Goal: Task Accomplishment & Management: Use online tool/utility

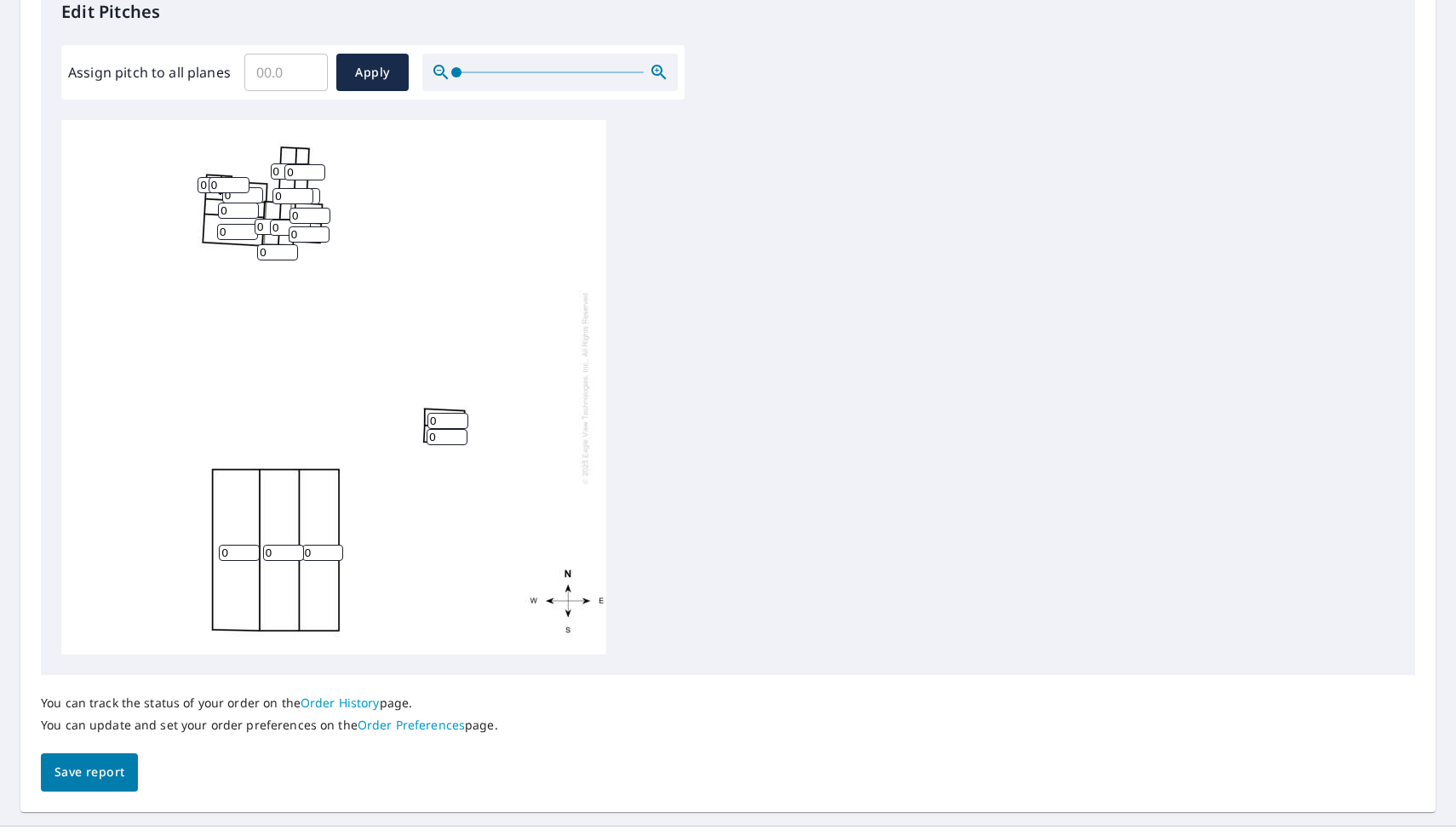
scroll to position [460, 0]
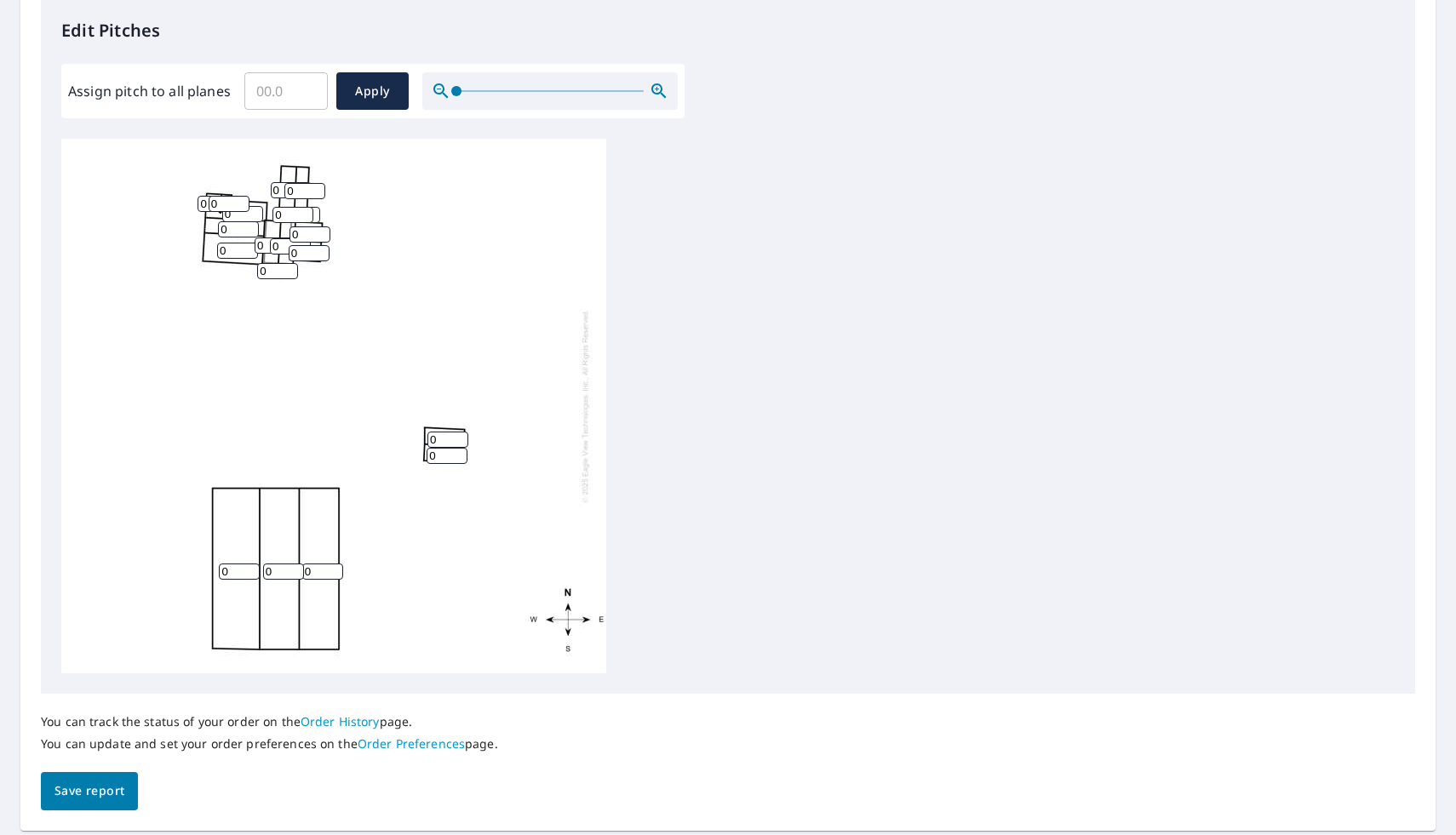
click at [274, 97] on input "Assign pitch to all planes" at bounding box center [286, 90] width 83 height 47
type input "5"
click at [367, 96] on span "Apply" at bounding box center [372, 92] width 46 height 21
type input "5"
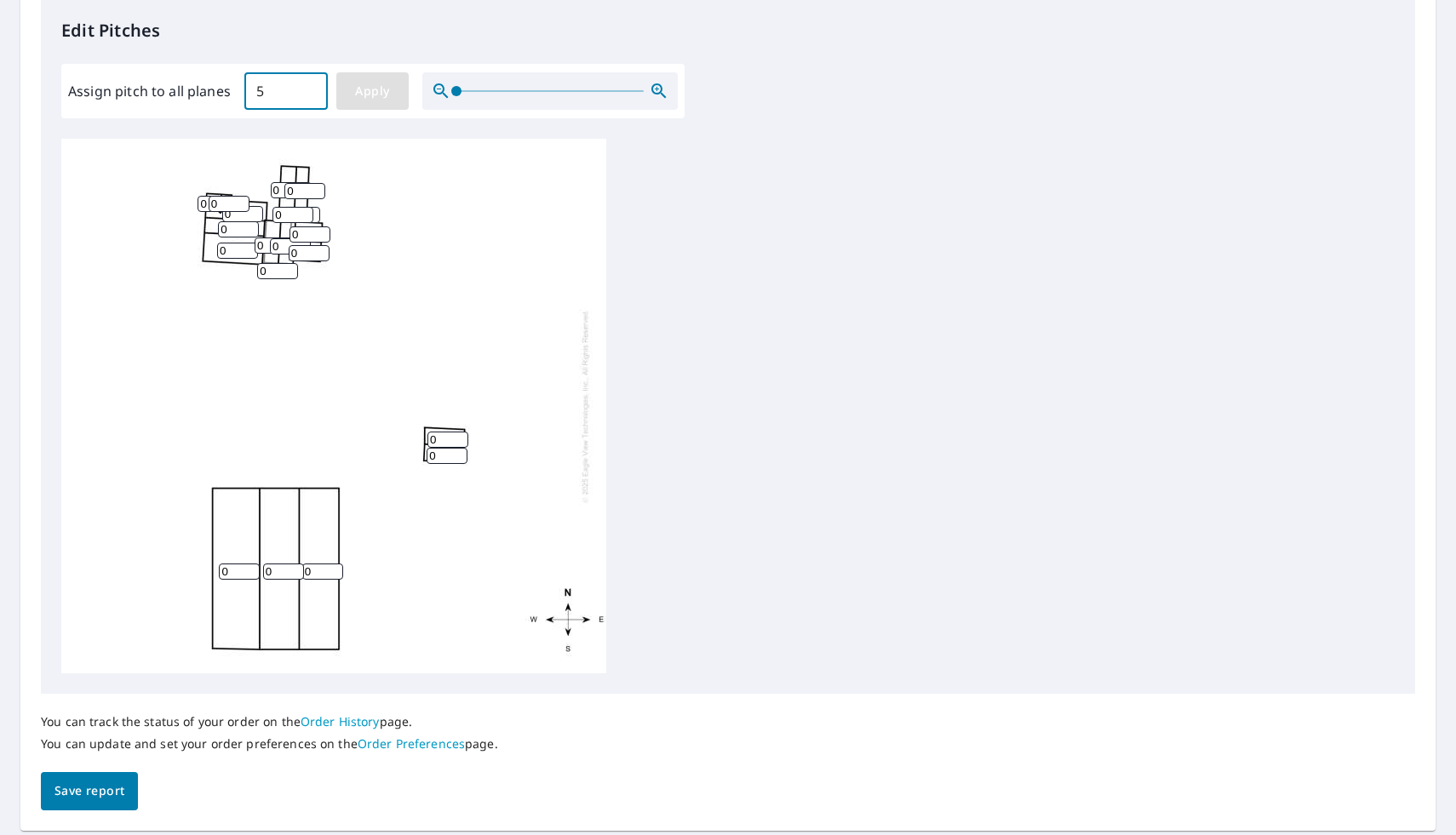
type input "5"
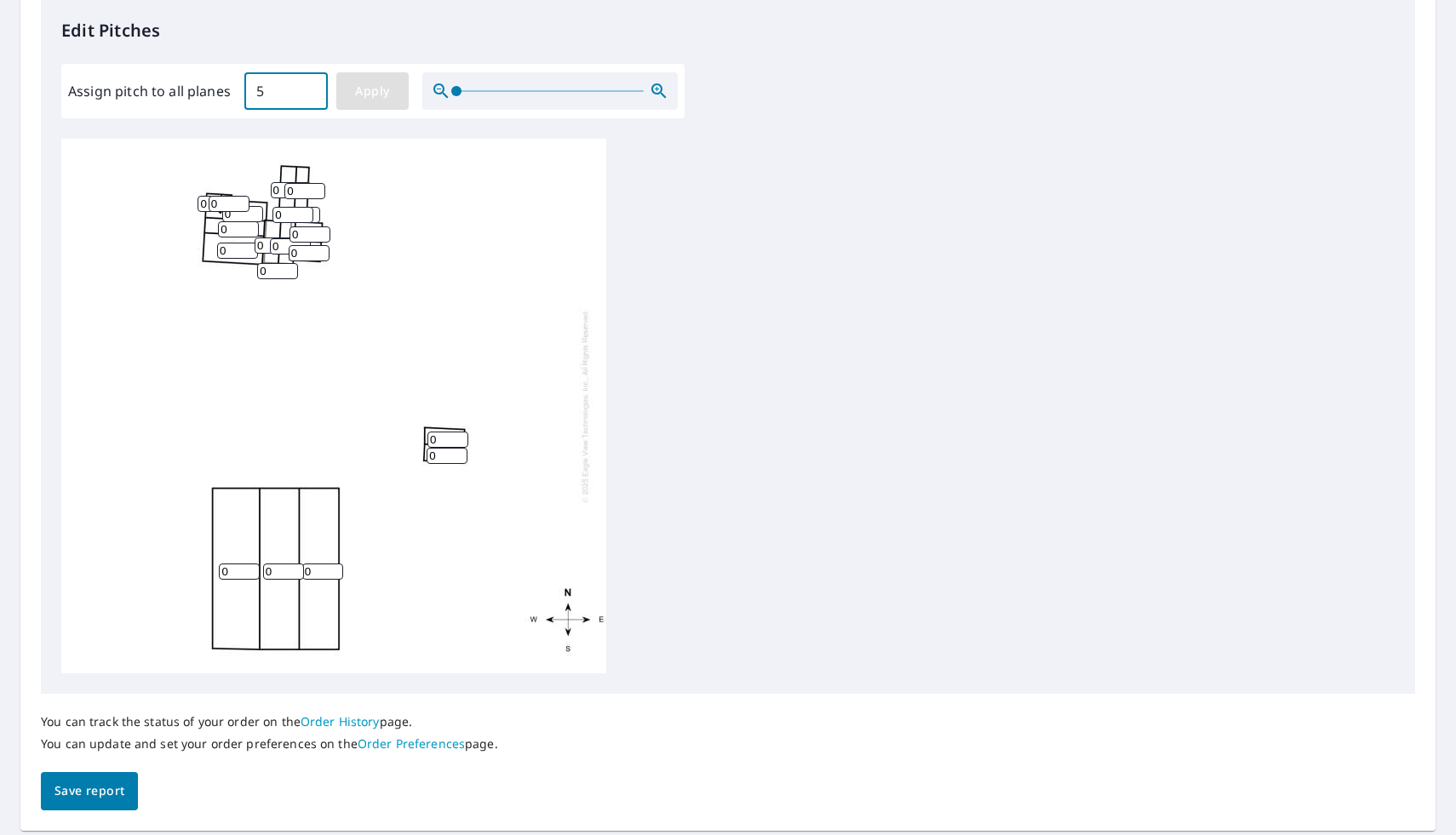
type input "5"
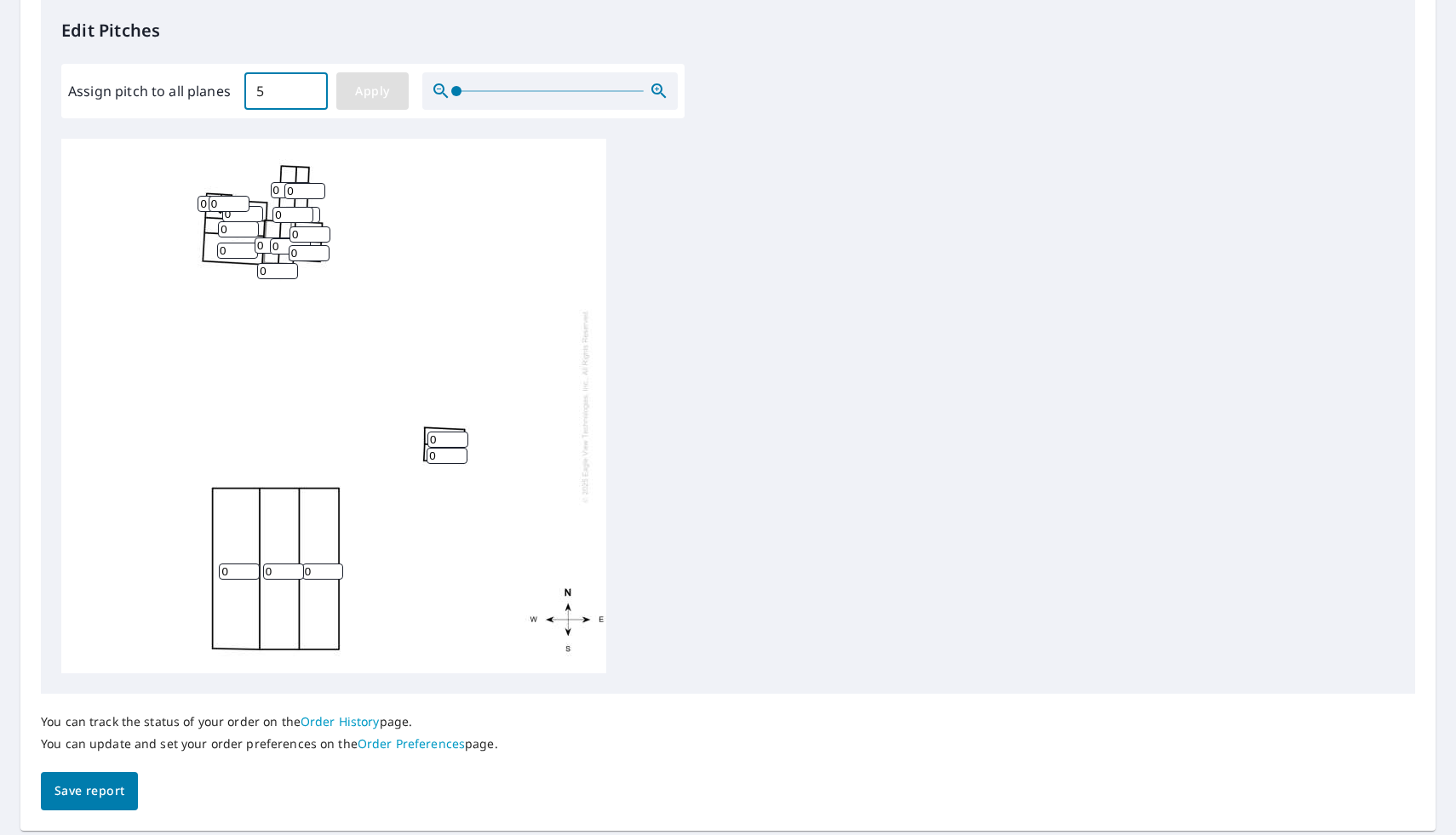
type input "5"
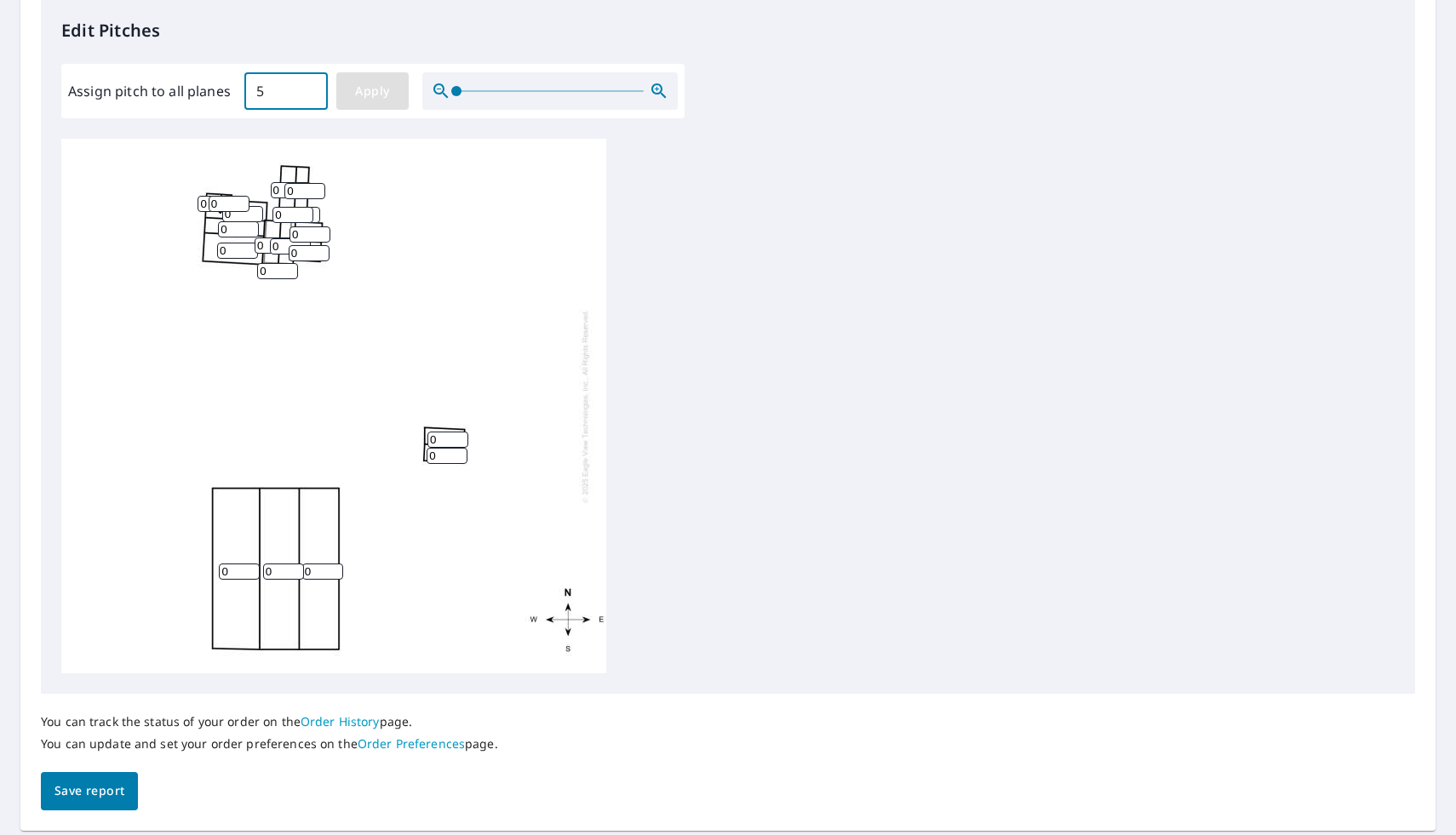
type input "5"
click at [110, 781] on span "Save report" at bounding box center [89, 791] width 70 height 21
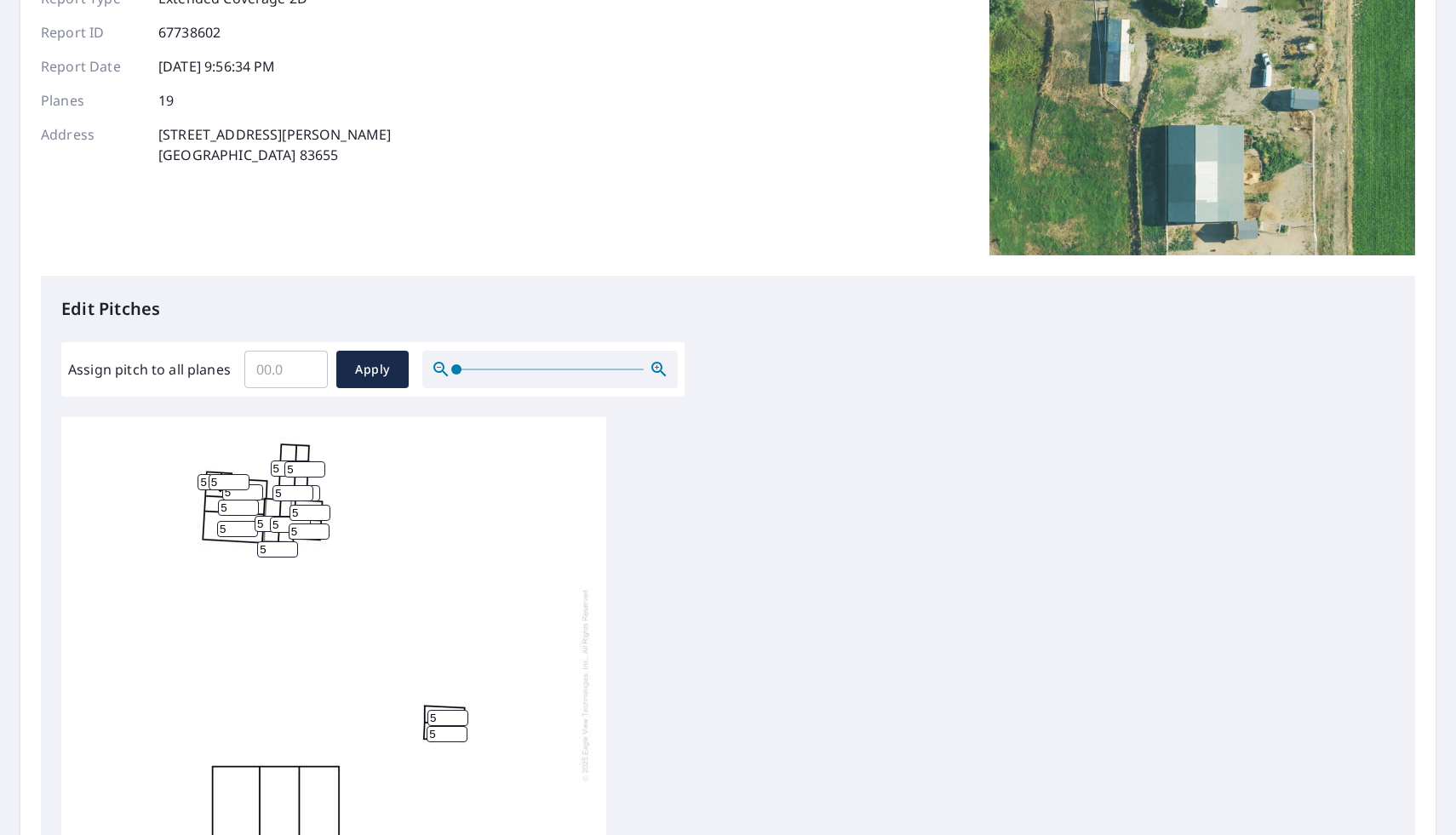
scroll to position [190, 0]
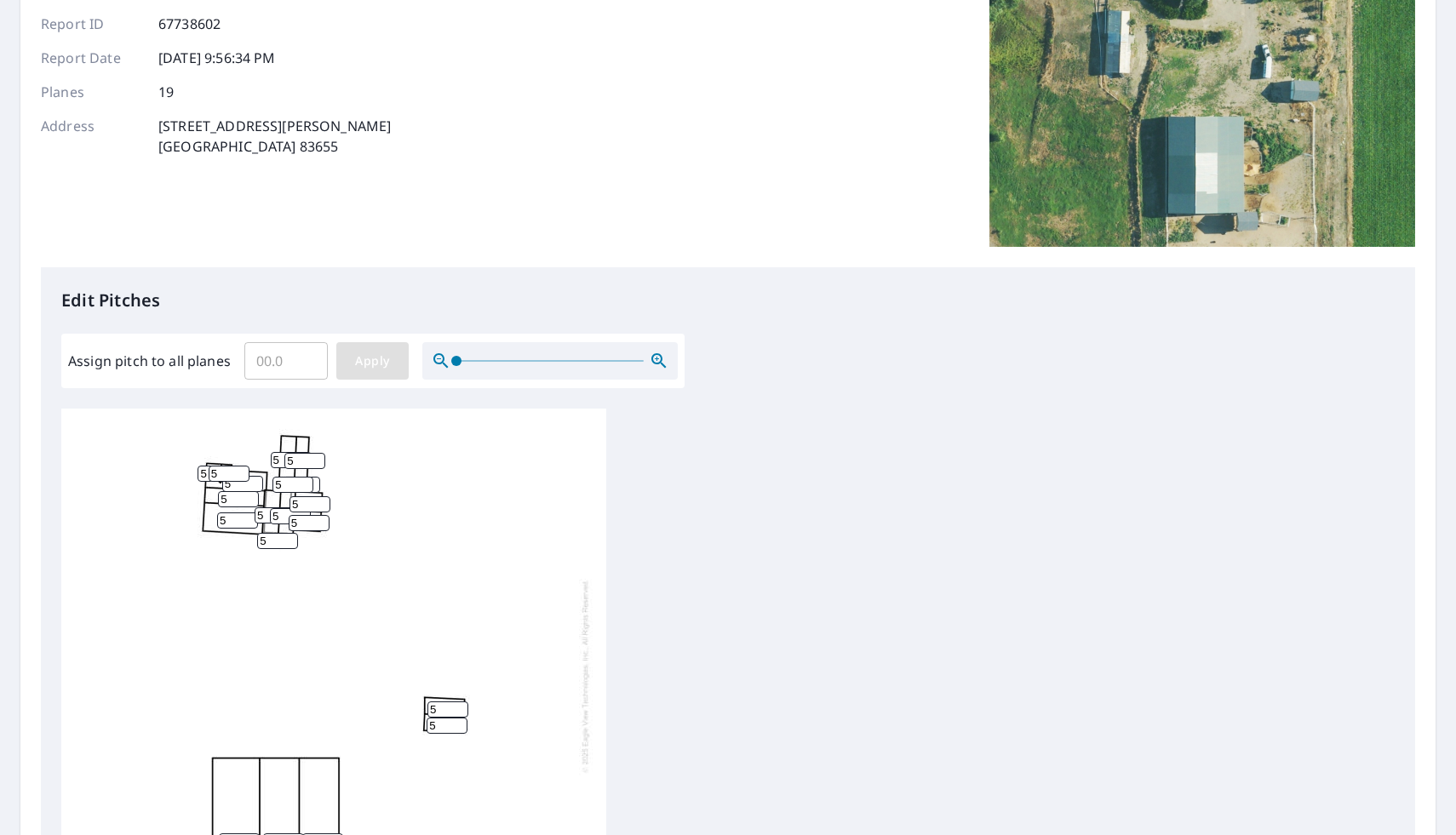
click at [400, 355] on button "Apply" at bounding box center [372, 361] width 72 height 38
click at [608, 503] on div at bounding box center [728, 676] width 1334 height 535
click at [289, 362] on input "Assign pitch to all planes" at bounding box center [286, 361] width 83 height 47
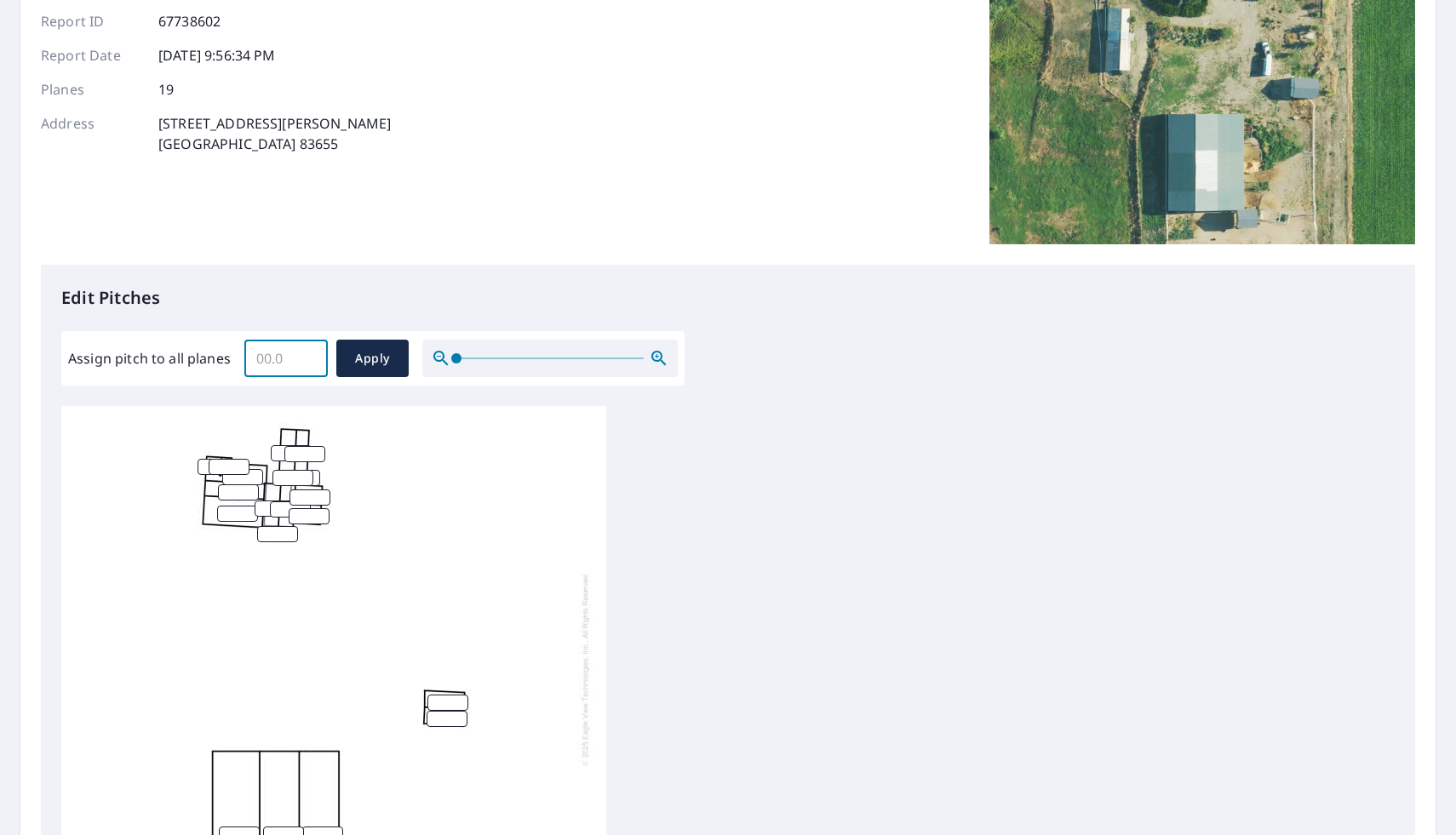
scroll to position [212, 0]
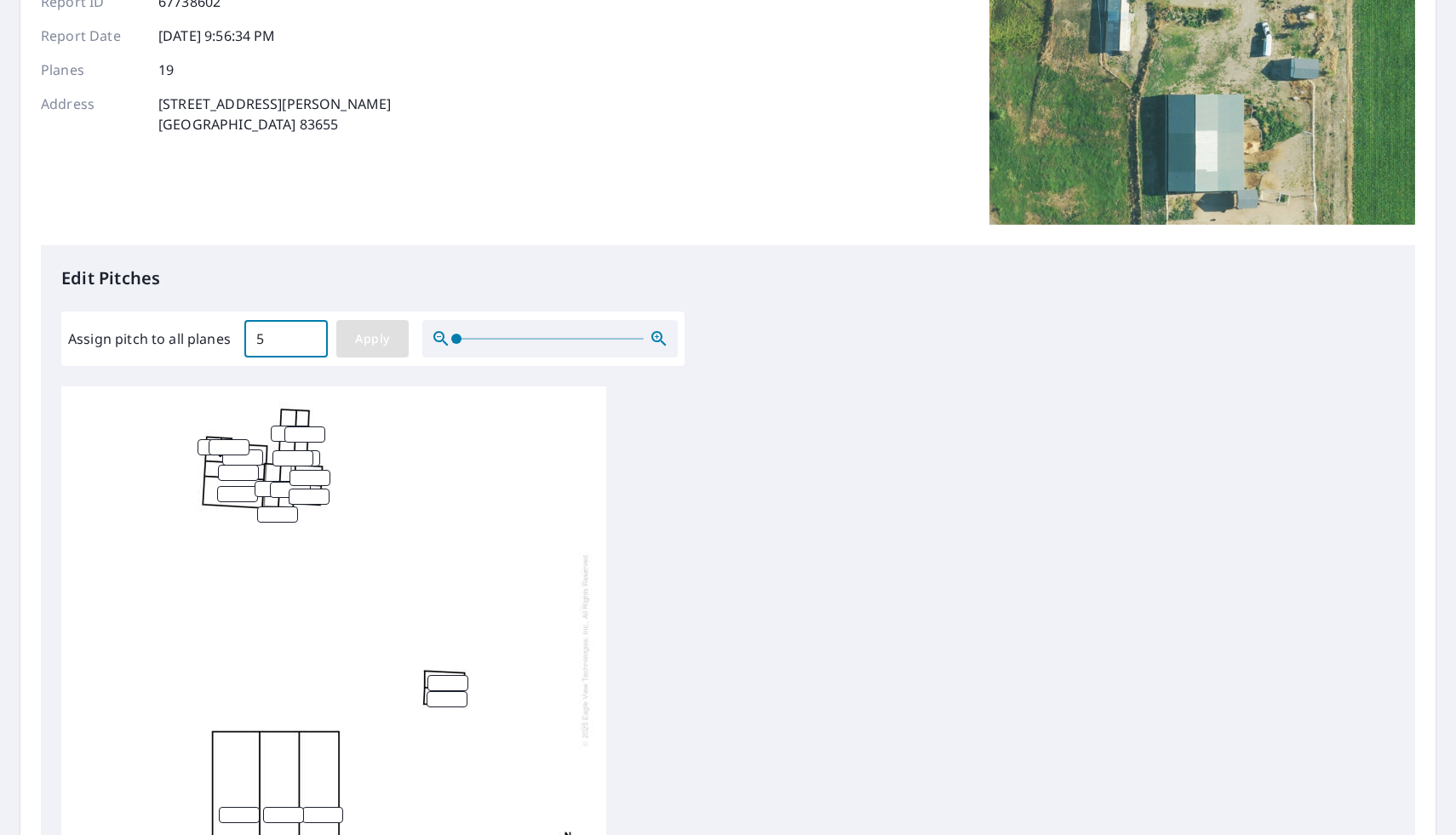
type input "5"
click at [386, 320] on button "Apply" at bounding box center [372, 338] width 72 height 38
type input "5"
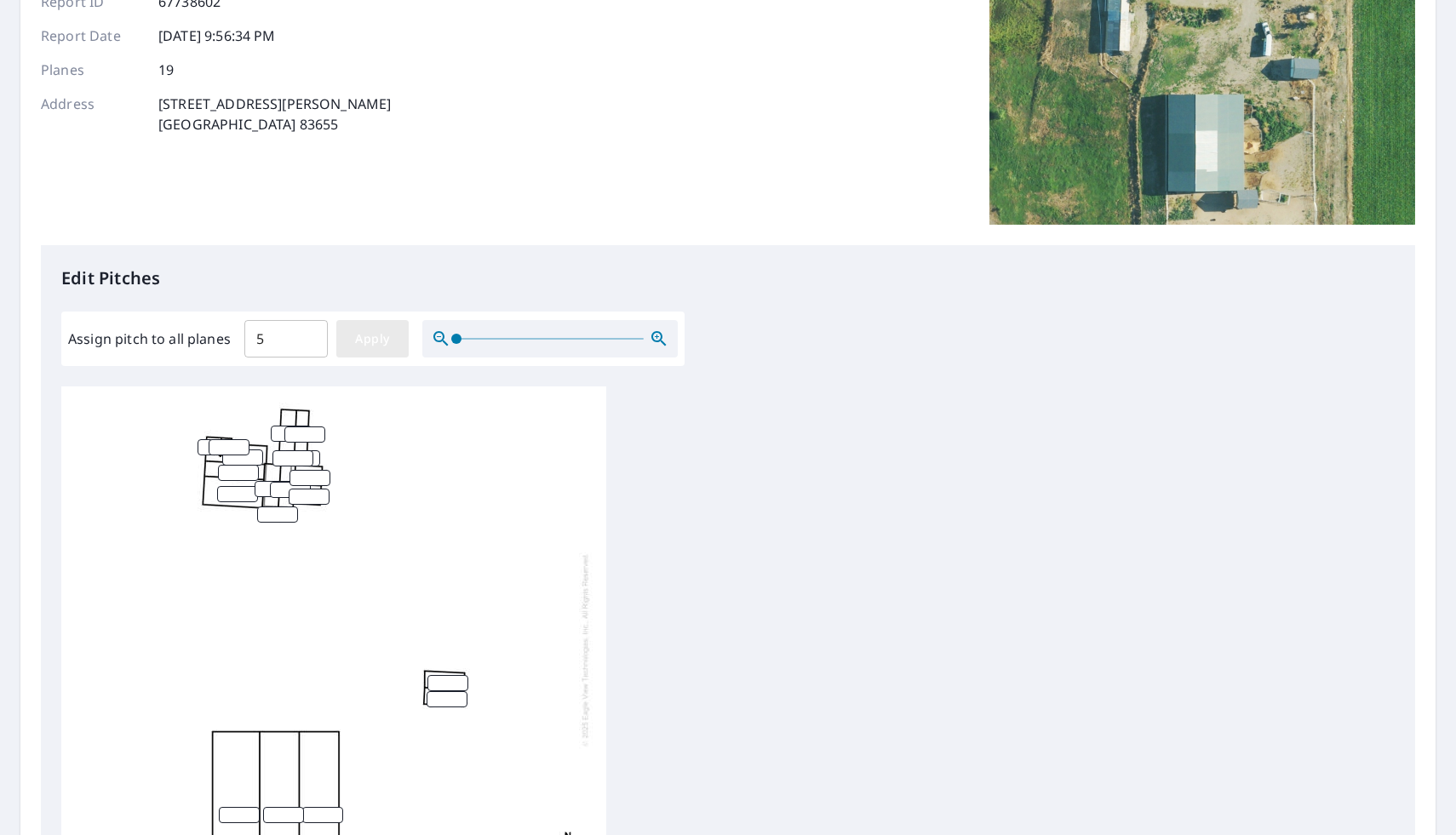
type input "5"
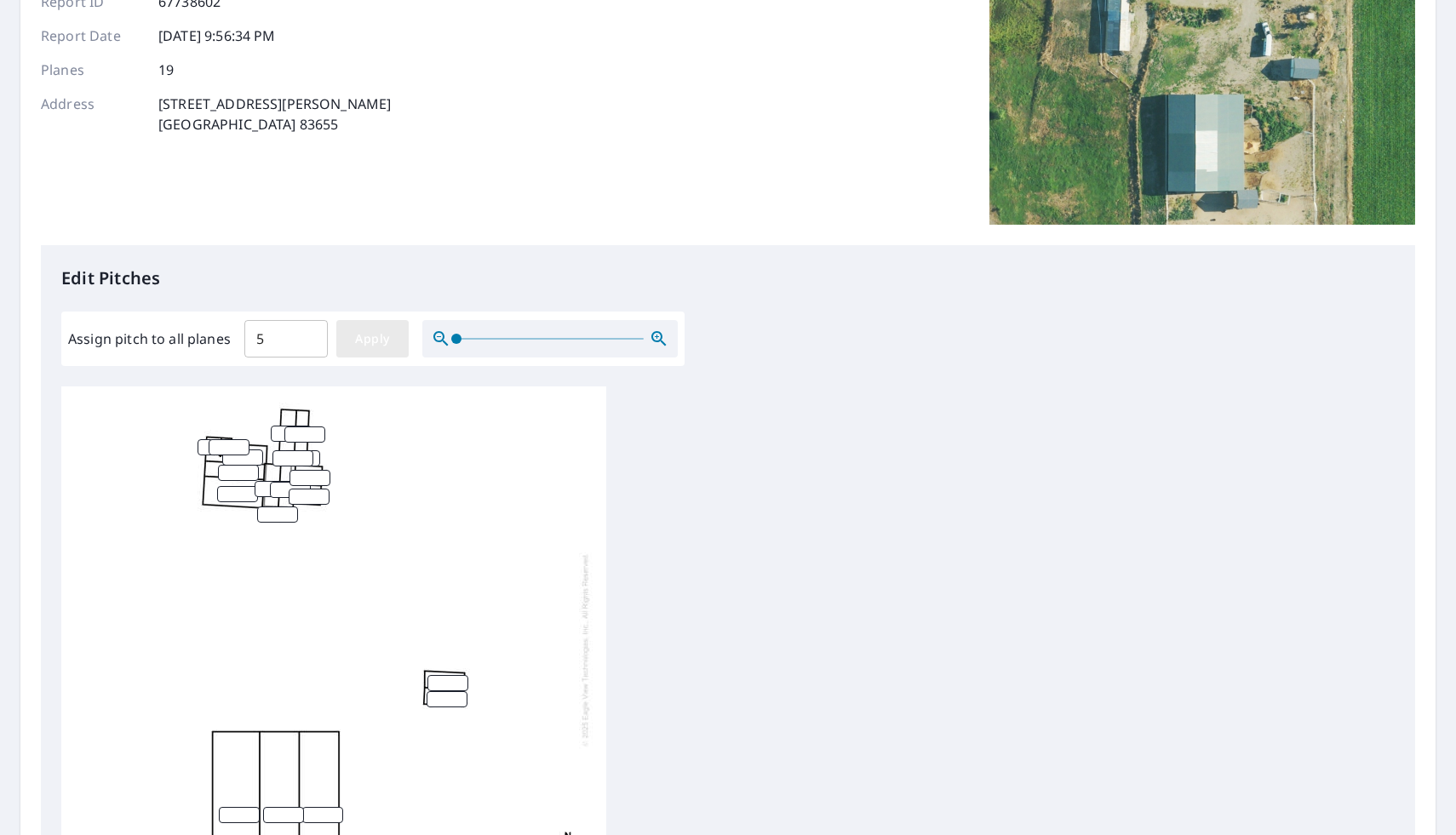
type input "5"
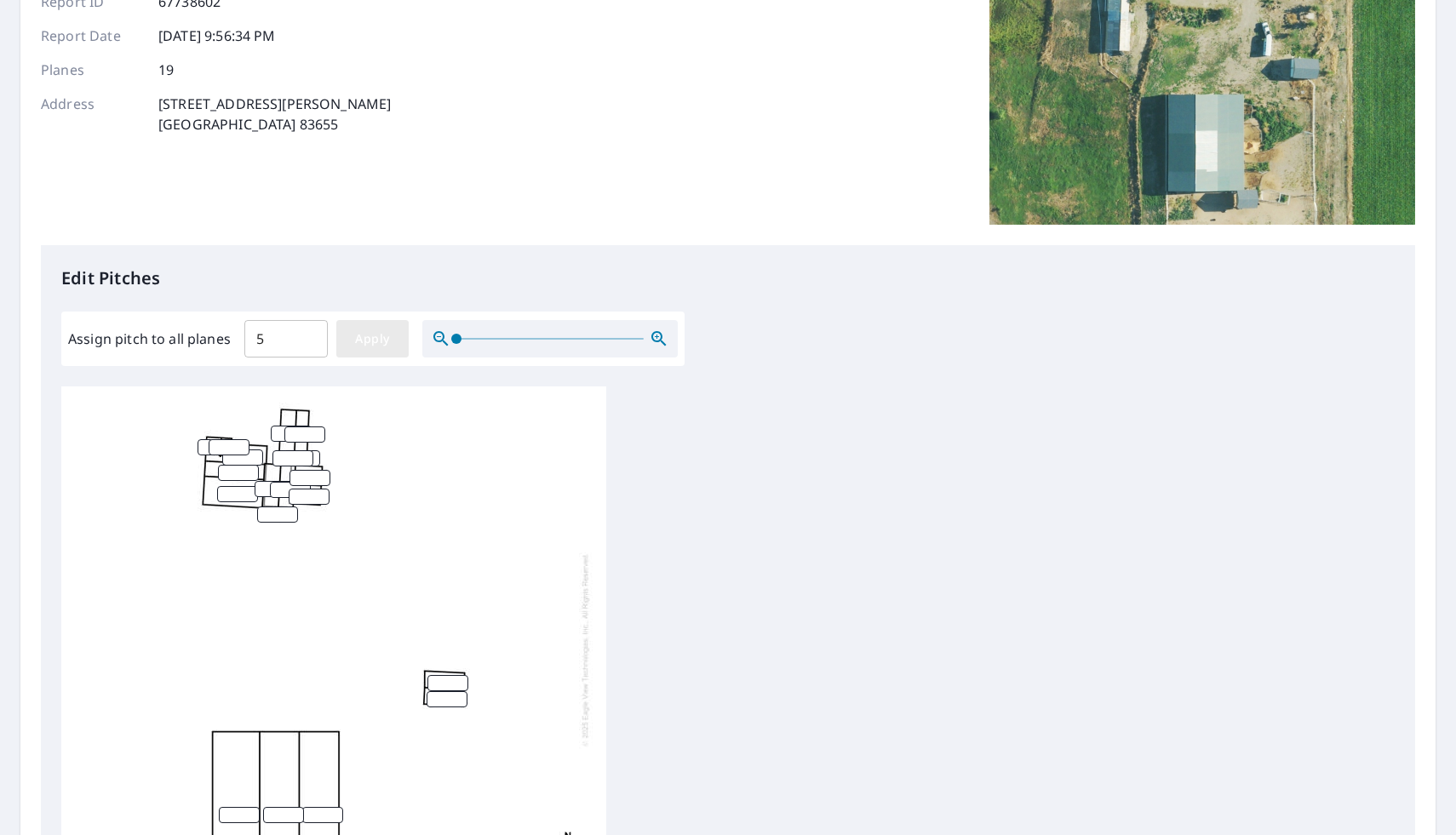
type input "5"
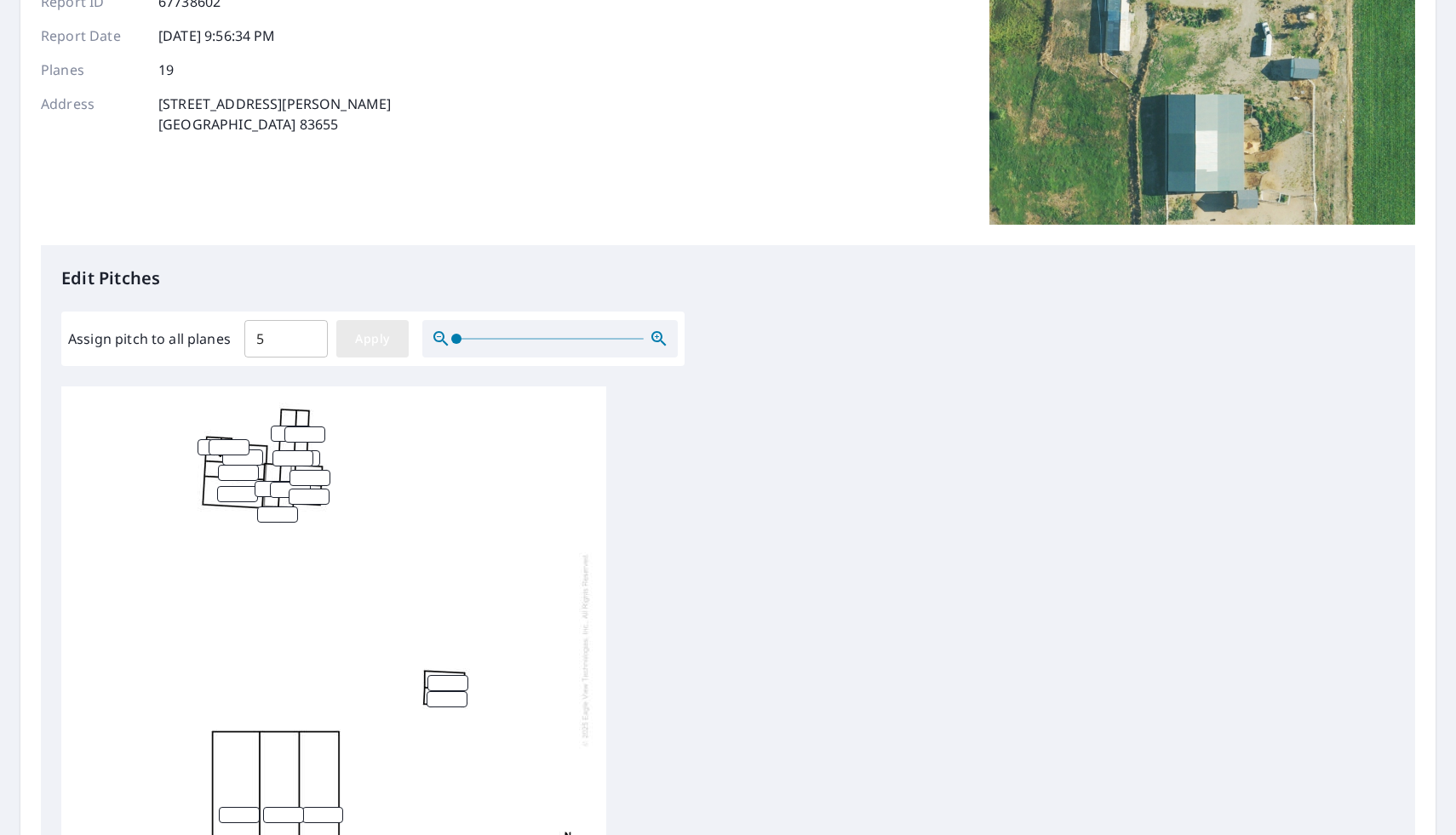
type input "5"
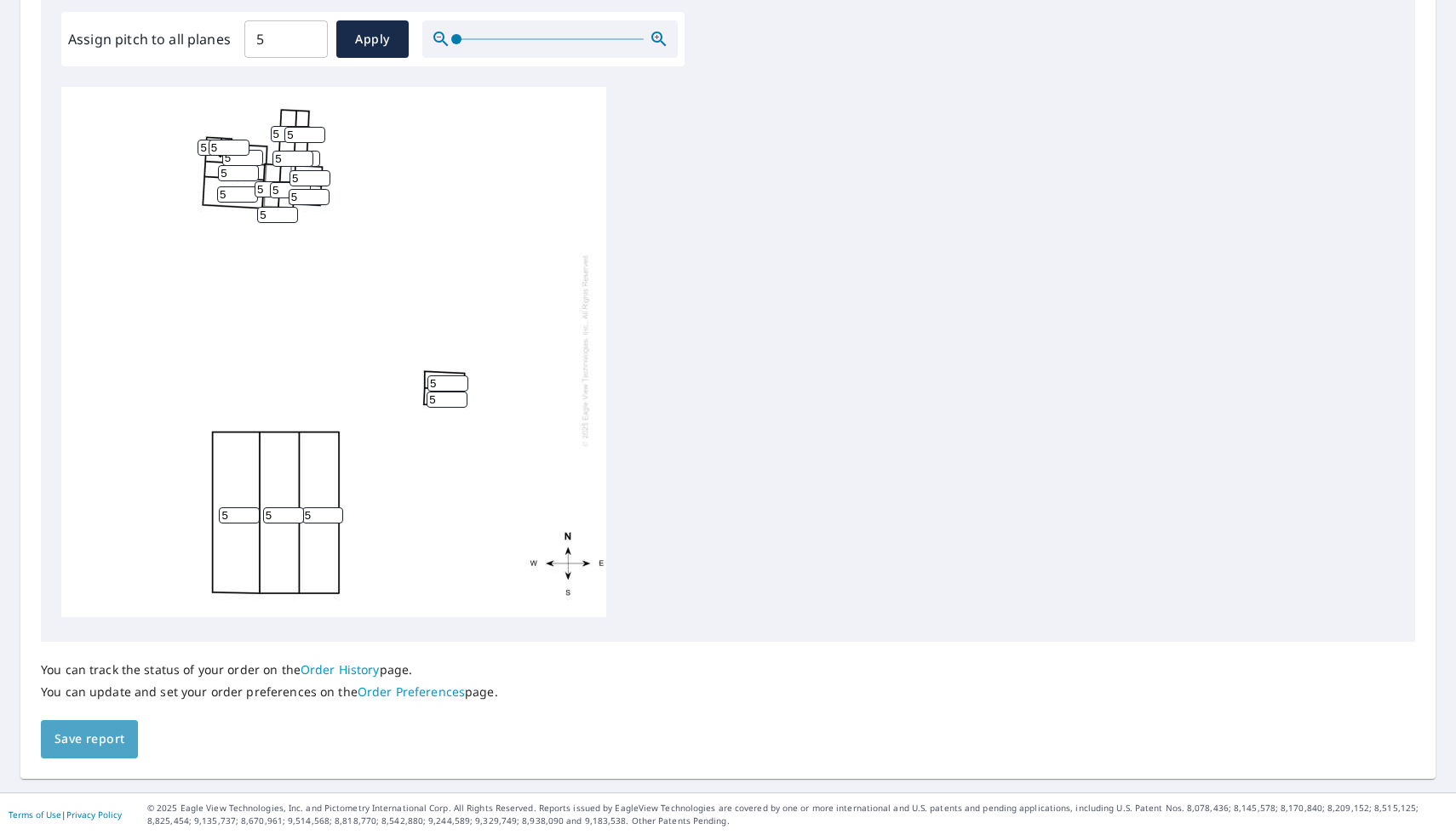
click at [45, 748] on button "Save report" at bounding box center [89, 739] width 97 height 38
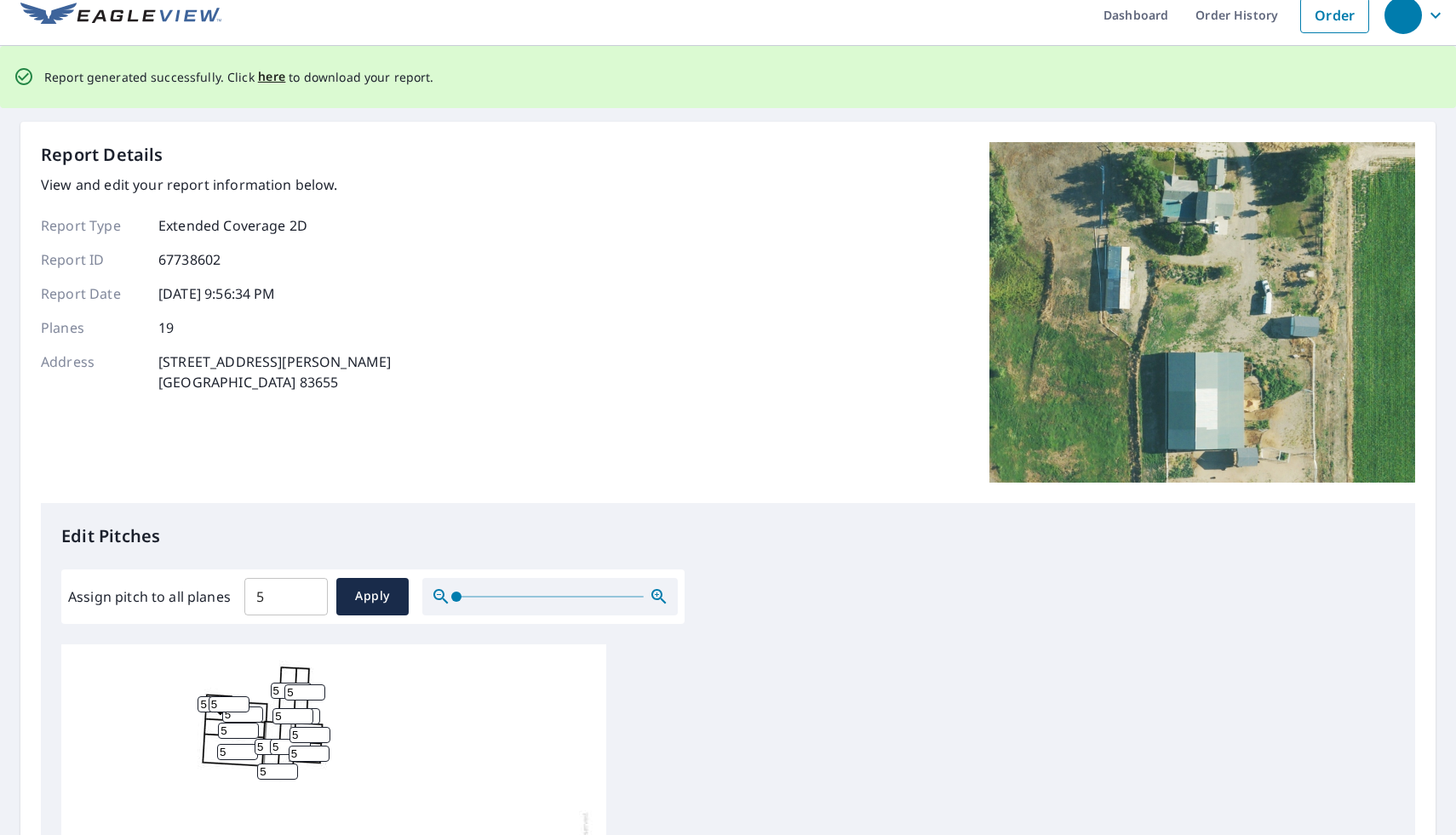
scroll to position [0, 0]
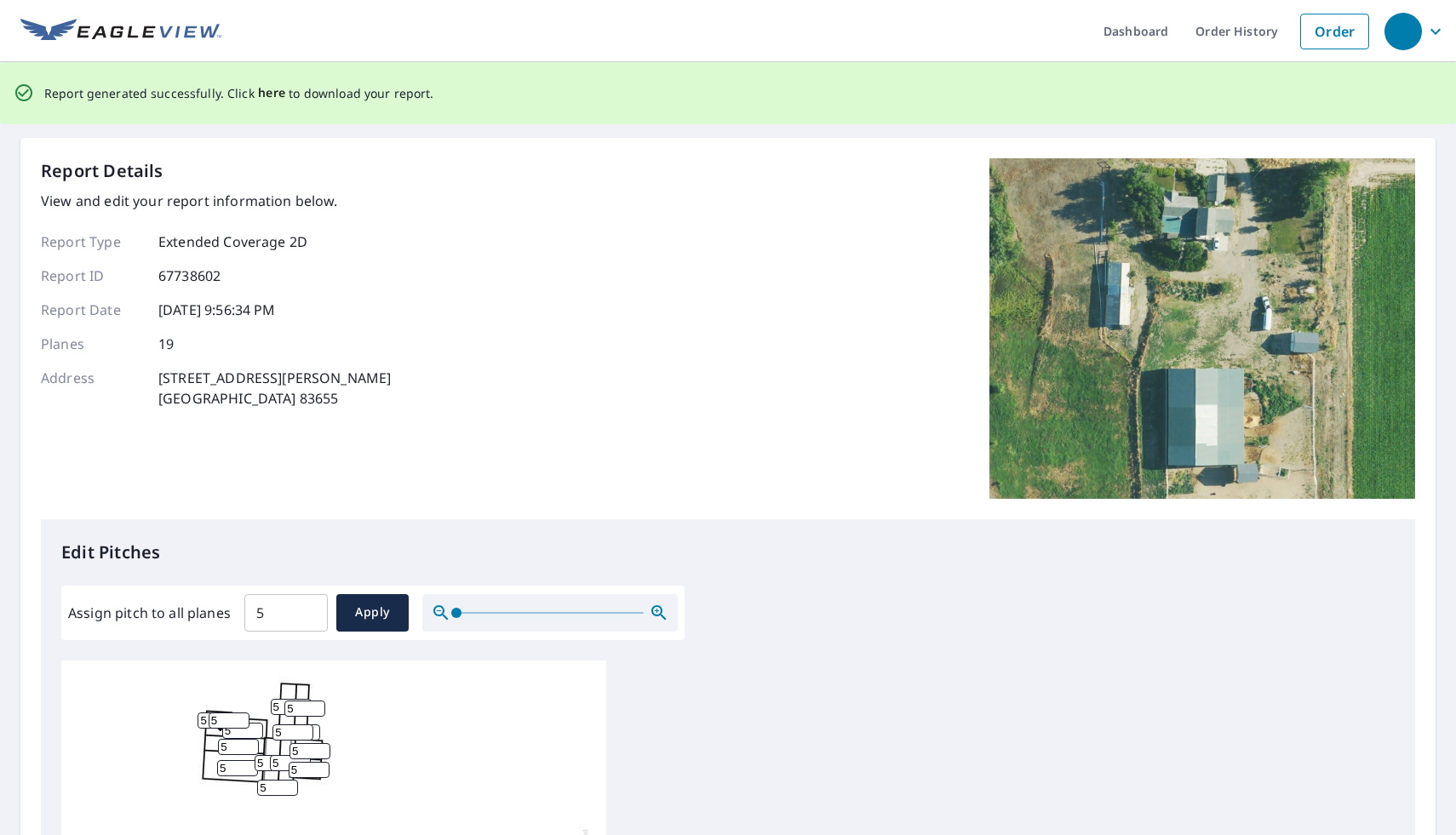
click at [264, 96] on span "here" at bounding box center [272, 93] width 28 height 21
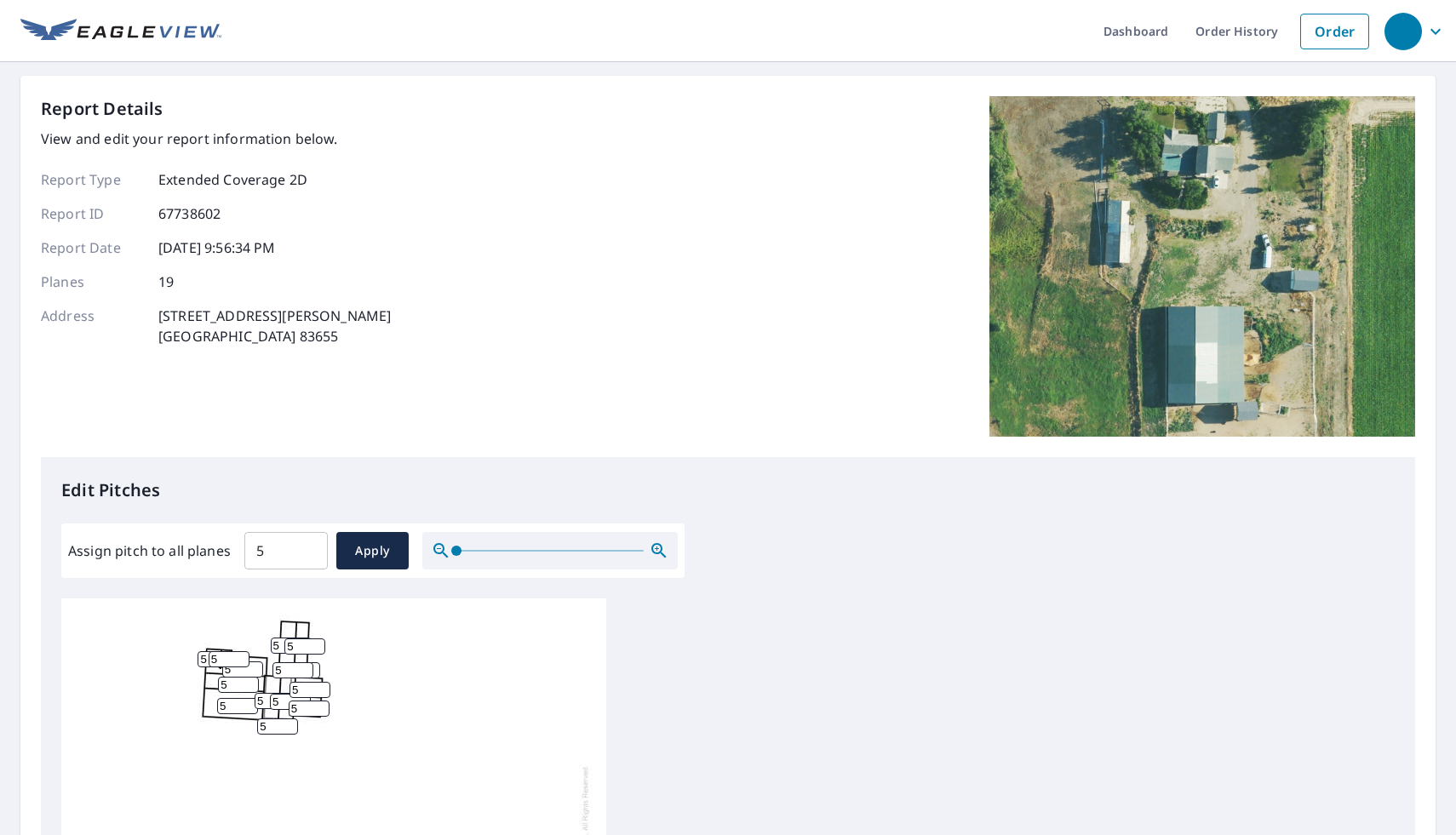
click at [1002, 52] on ul "Dashboard Order History Order" at bounding box center [799, 31] width 1157 height 63
